Goal: Information Seeking & Learning: Check status

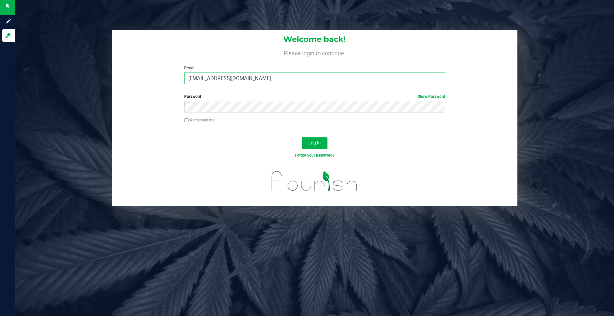
click at [208, 77] on input "[EMAIL_ADDRESS][DOMAIN_NAME]" at bounding box center [314, 79] width 261 height 12
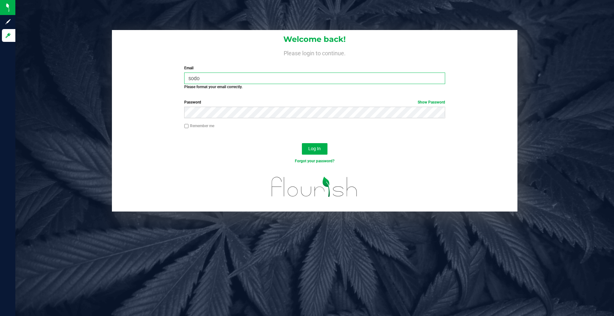
type input "[EMAIL_ADDRESS][DOMAIN_NAME]"
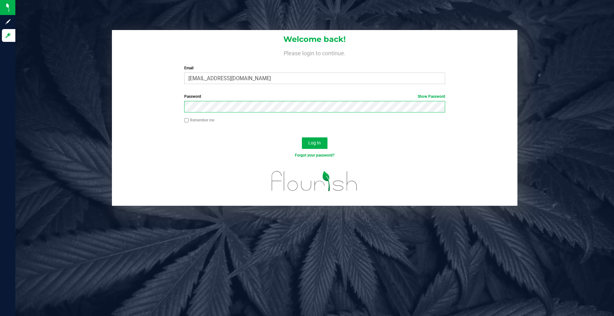
click at [171, 110] on div "Password Show Password" at bounding box center [315, 106] width 406 height 24
click at [302, 138] on button "Log In" at bounding box center [315, 144] width 26 height 12
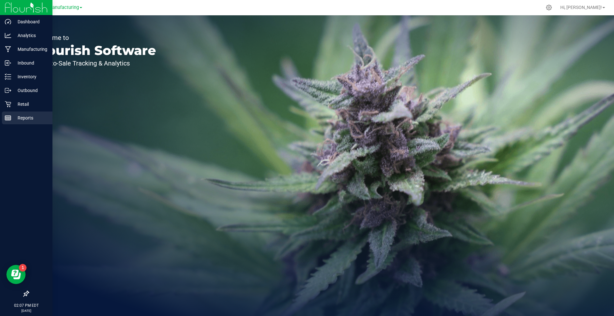
click at [22, 118] on p "Reports" at bounding box center [30, 118] width 38 height 8
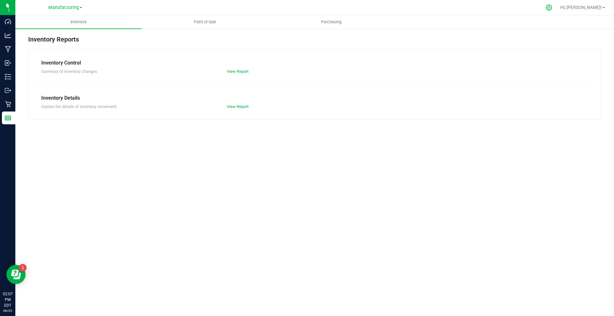
click at [552, 8] on icon at bounding box center [549, 7] width 7 height 7
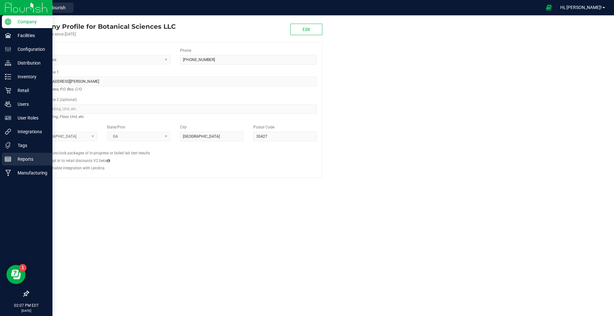
click at [25, 158] on p "Reports" at bounding box center [30, 159] width 38 height 8
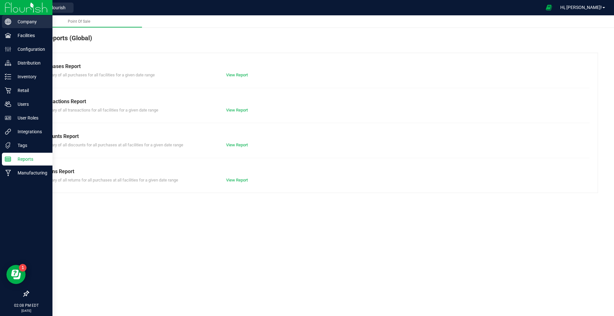
click at [12, 20] on p "Company" at bounding box center [30, 22] width 38 height 8
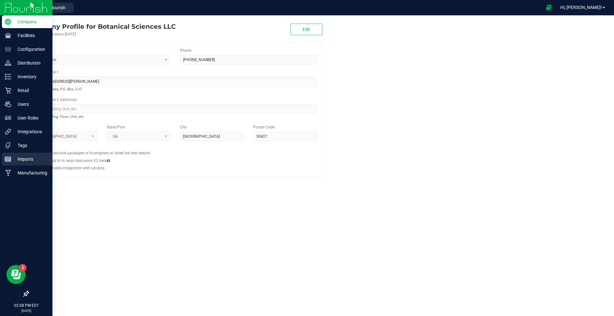
click at [21, 157] on p "Reports" at bounding box center [30, 159] width 38 height 8
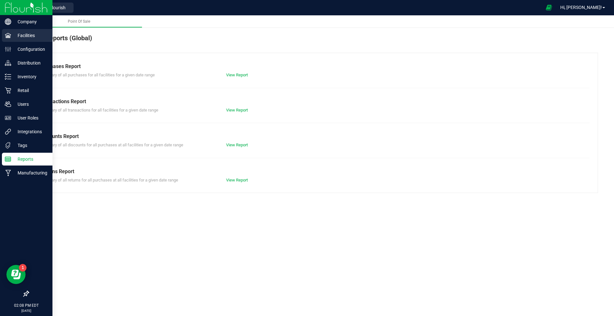
click at [26, 38] on p "Facilities" at bounding box center [30, 36] width 38 height 8
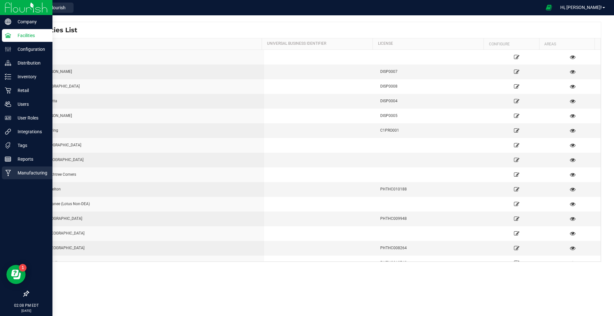
click at [28, 171] on p "Manufacturing" at bounding box center [30, 173] width 38 height 8
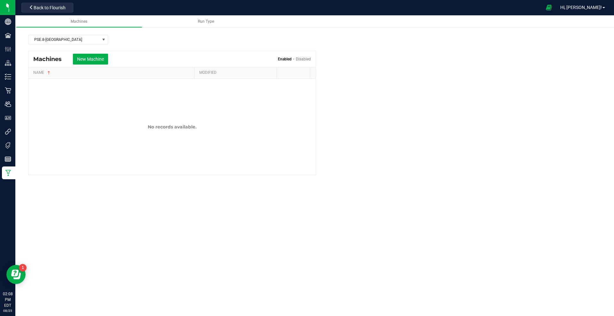
click at [123, 226] on div "Machines Run Type PSE.8-Augusta Machines New Machine Enabled Disabled NAME MODI…" at bounding box center [314, 165] width 599 height 301
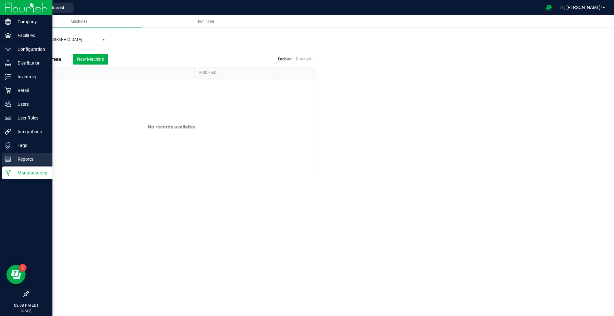
click at [29, 157] on p "Reports" at bounding box center [30, 159] width 38 height 8
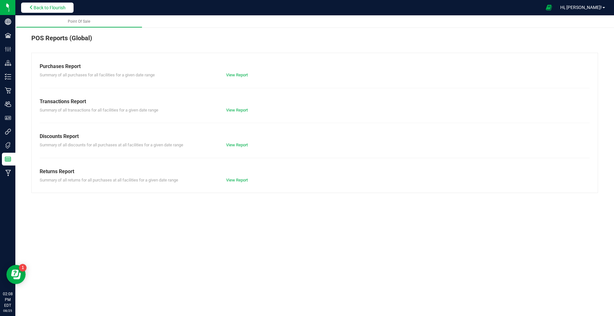
click at [56, 9] on span "Back to Flourish" at bounding box center [50, 7] width 32 height 5
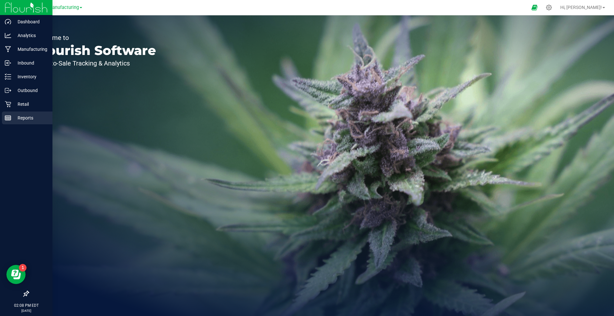
click at [29, 114] on p "Reports" at bounding box center [30, 118] width 38 height 8
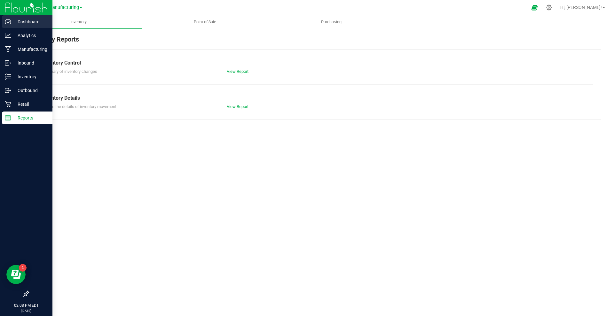
click at [37, 24] on p "Dashboard" at bounding box center [30, 22] width 38 height 8
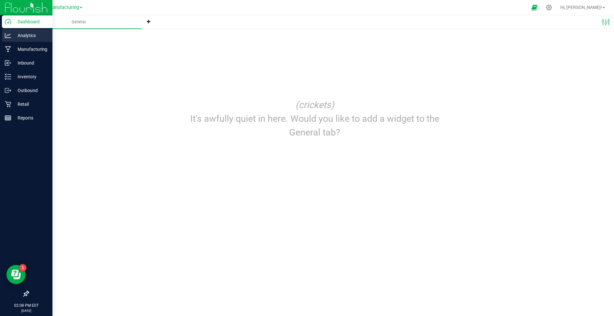
click at [14, 35] on p "Analytics" at bounding box center [30, 36] width 38 height 8
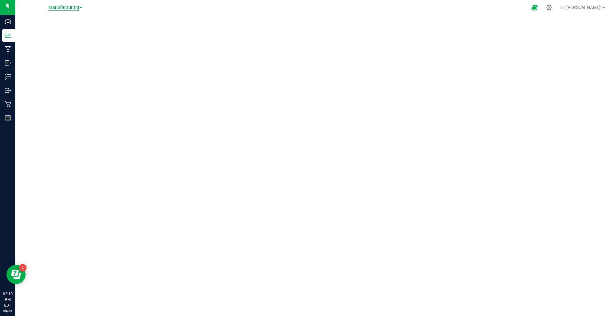
click at [77, 9] on span "Manufacturing" at bounding box center [63, 8] width 31 height 6
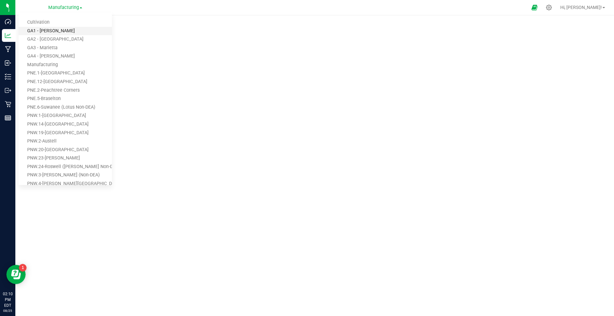
click at [51, 29] on link "GA1 - Chamblee" at bounding box center [65, 31] width 93 height 9
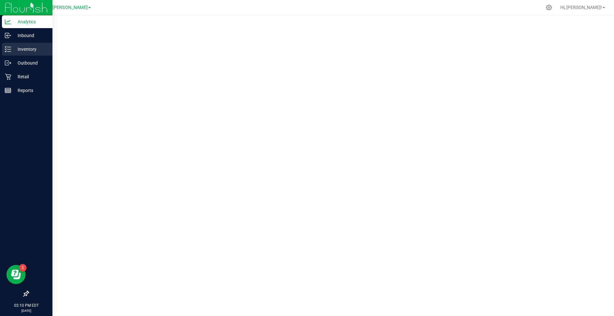
click at [12, 49] on p "Inventory" at bounding box center [30, 49] width 38 height 8
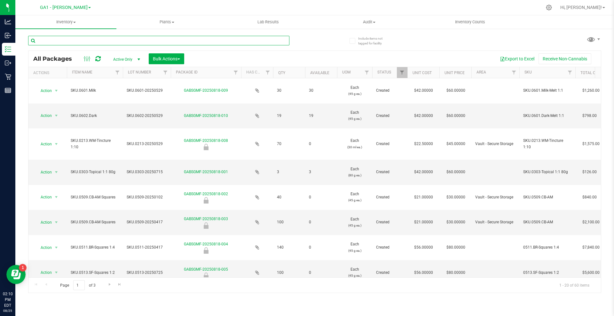
click at [78, 40] on input "text" at bounding box center [158, 41] width 261 height 10
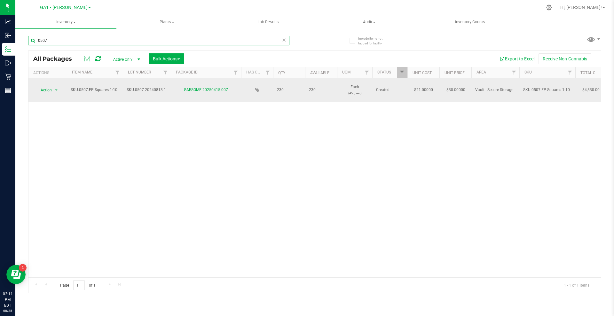
type input "0507"
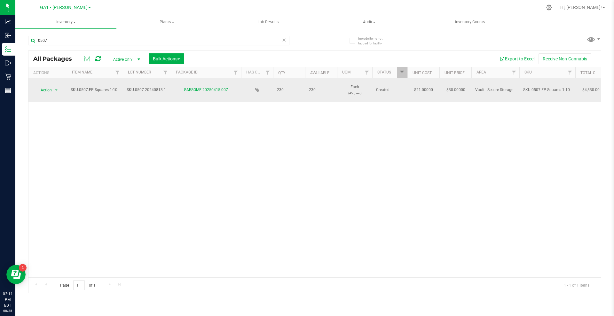
click at [214, 89] on link "GABSGMF-20250415-007" at bounding box center [206, 90] width 44 height 4
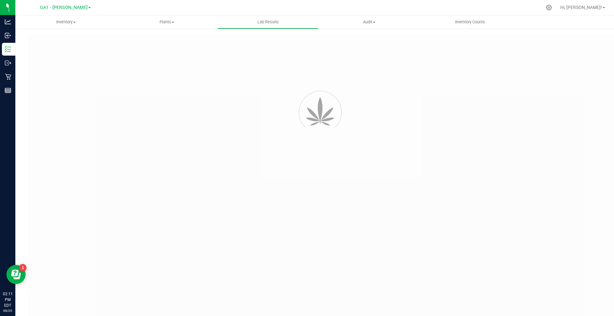
type input "GABSGMF-20240905-002"
type input "SAM-090524-6628"
type input "GABSGMF-20240905-002"
type input "09/12/2024 3:47 PM"
type input "09/11/2025"
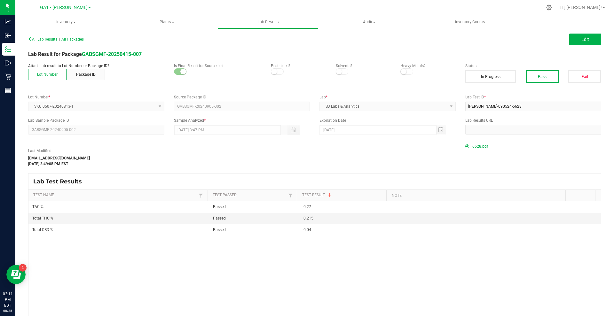
click at [472, 145] on span "6628.pdf" at bounding box center [480, 147] width 16 height 10
